Goal: Find specific page/section

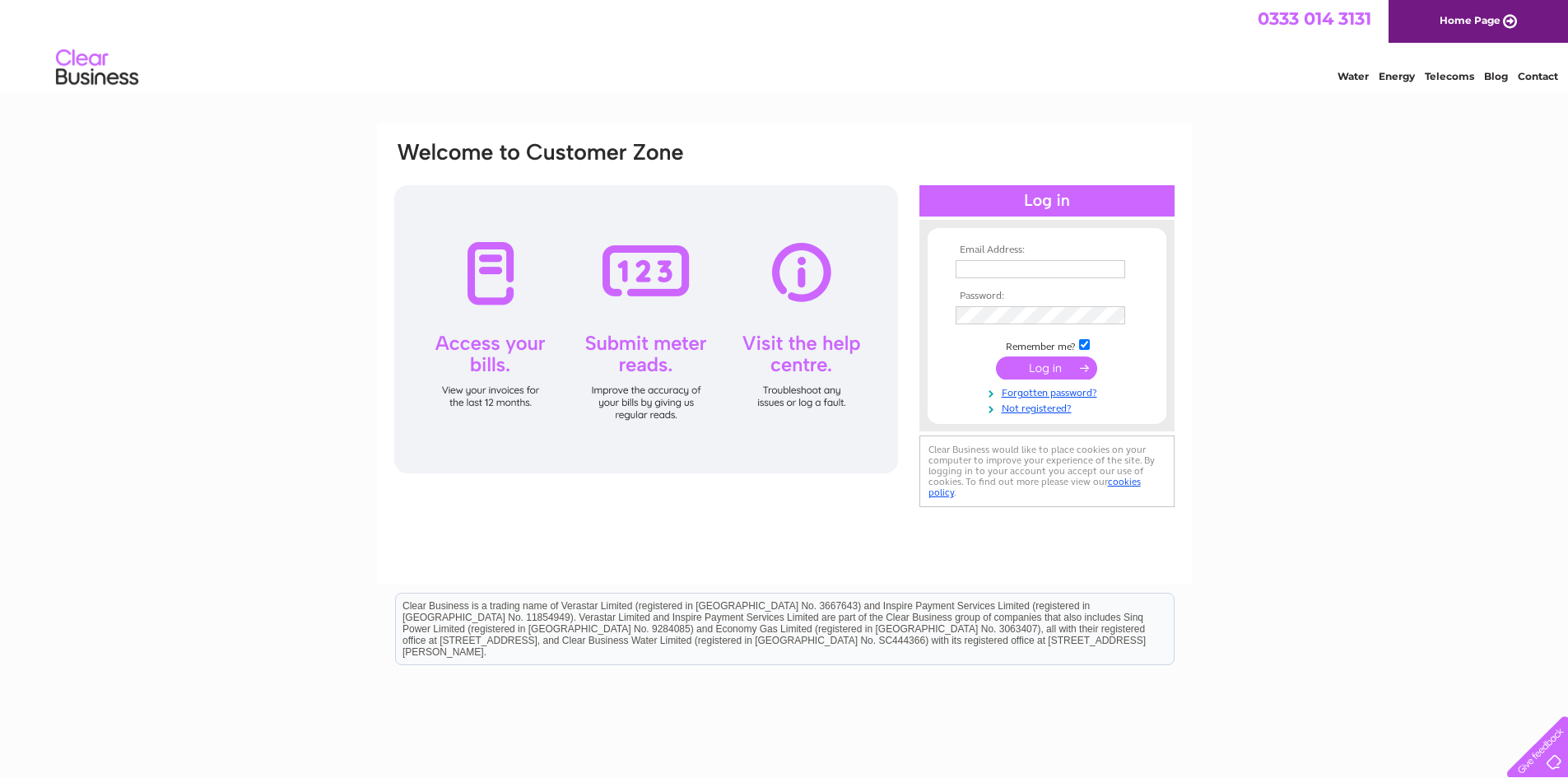
click at [1011, 296] on th "Password:" at bounding box center [1046, 296] width 191 height 12
click at [1030, 277] on input "text" at bounding box center [1041, 270] width 171 height 19
type input "gary@evansitltd.com"
click at [996, 358] on input "submit" at bounding box center [1046, 370] width 101 height 23
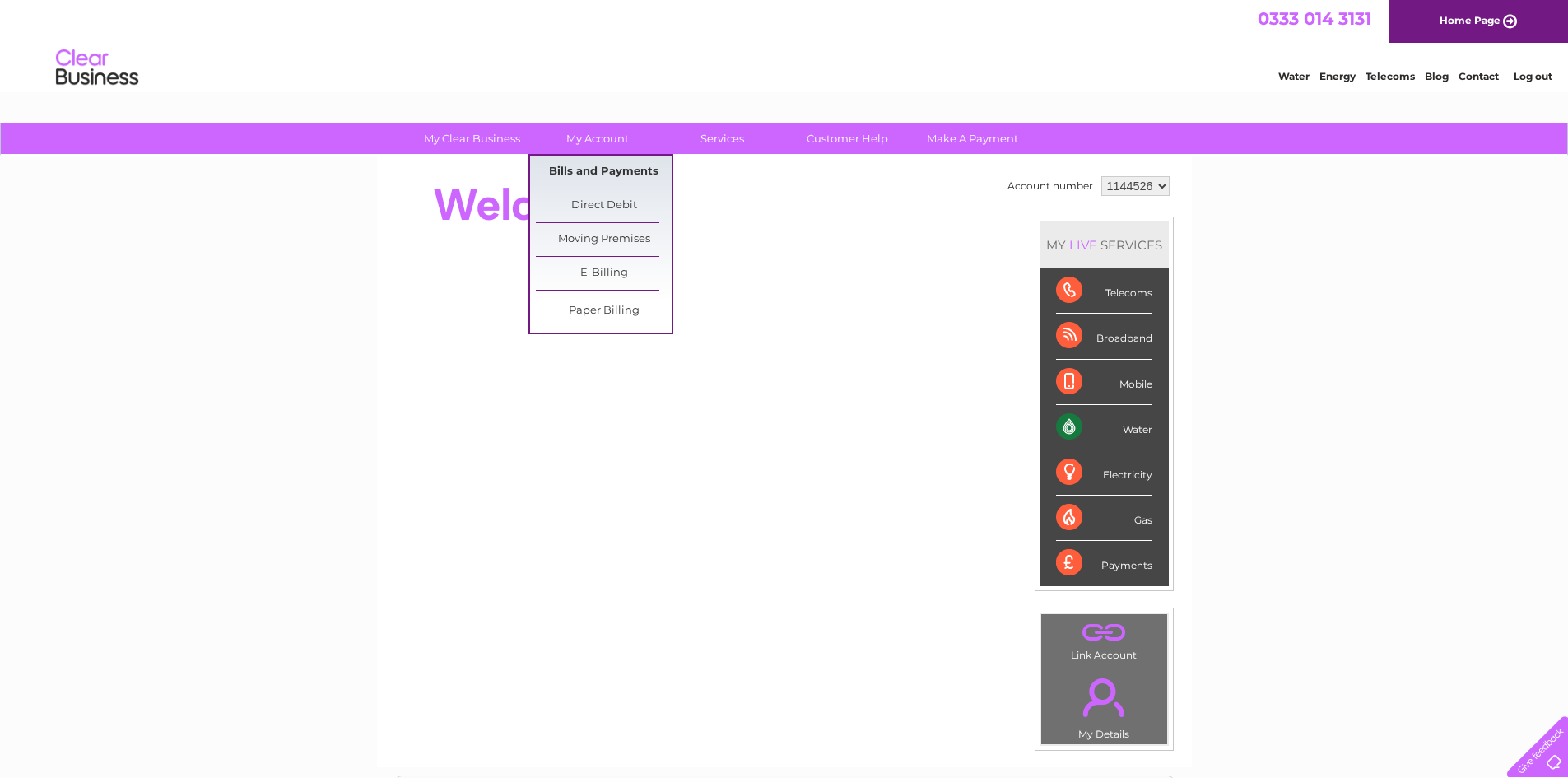
click at [589, 169] on link "Bills and Payments" at bounding box center [603, 172] width 136 height 33
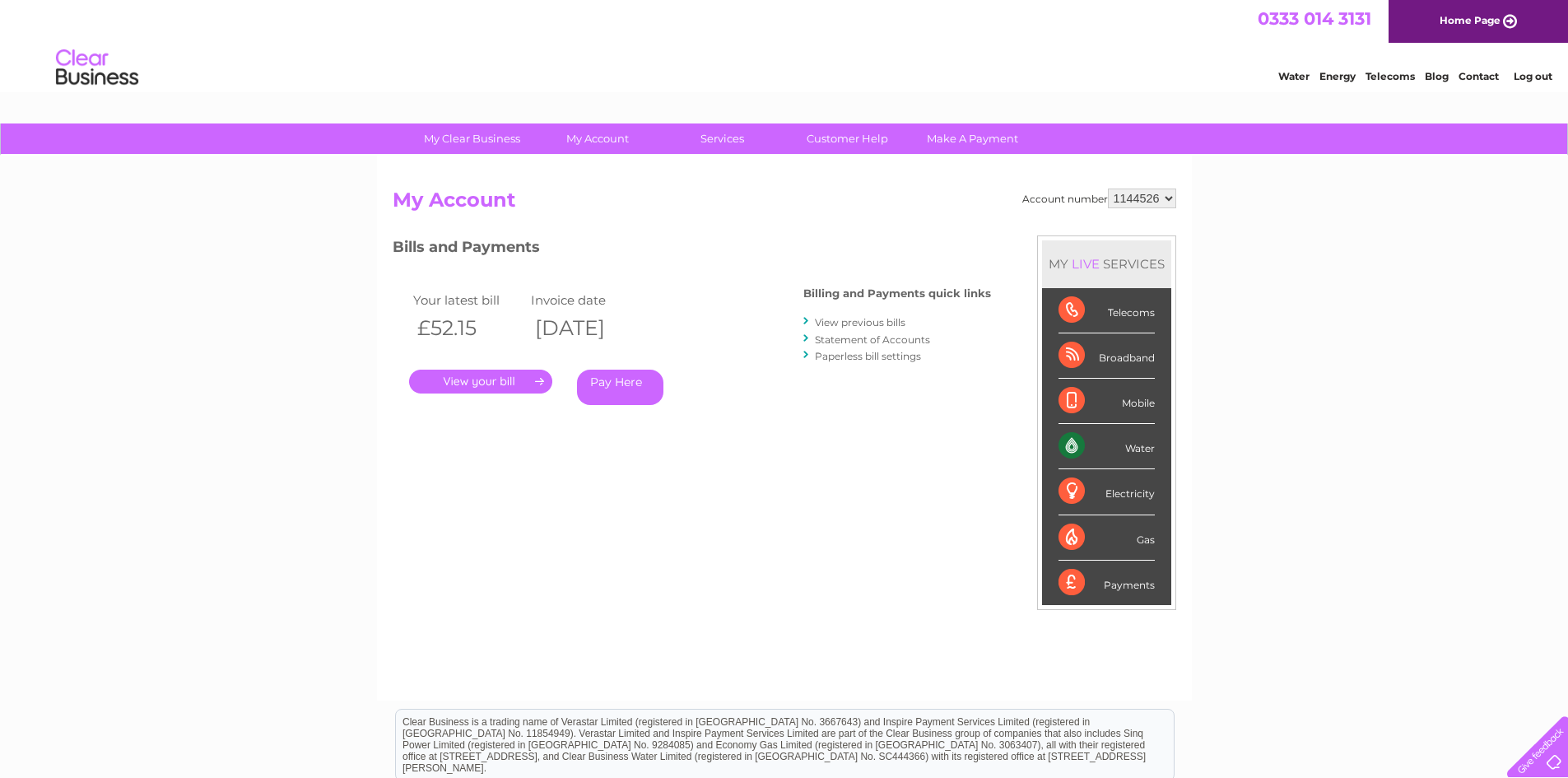
click at [514, 378] on link "." at bounding box center [480, 382] width 143 height 24
